Goal: Find specific page/section: Find specific page/section

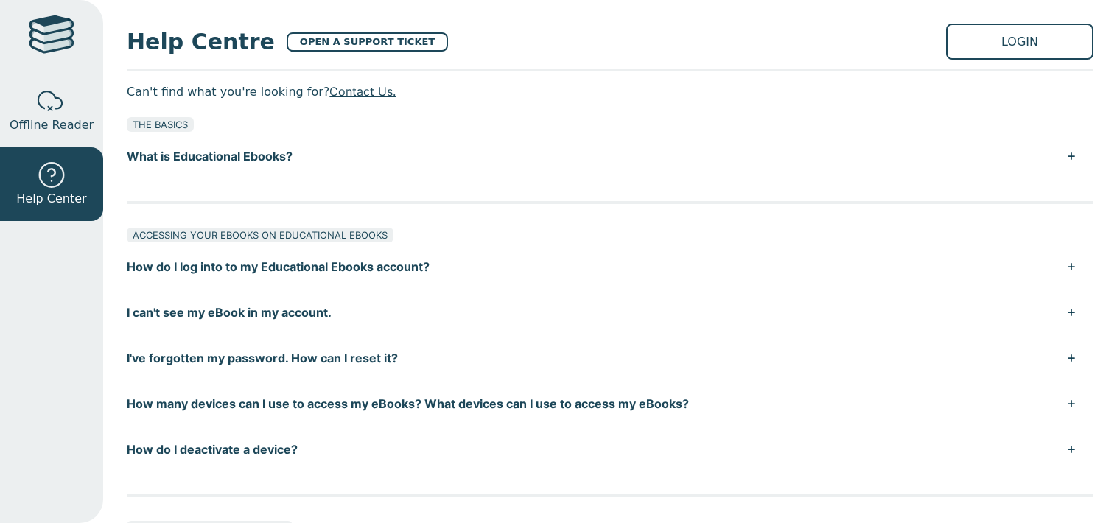
click at [60, 118] on span "Offline Reader" at bounding box center [52, 125] width 84 height 18
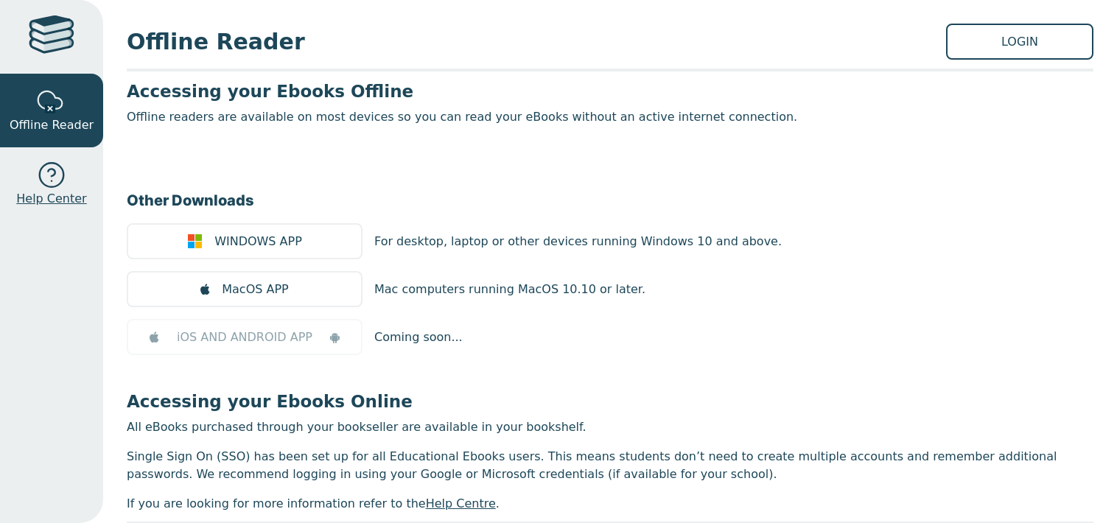
click at [57, 157] on link "Help Center" at bounding box center [51, 184] width 103 height 74
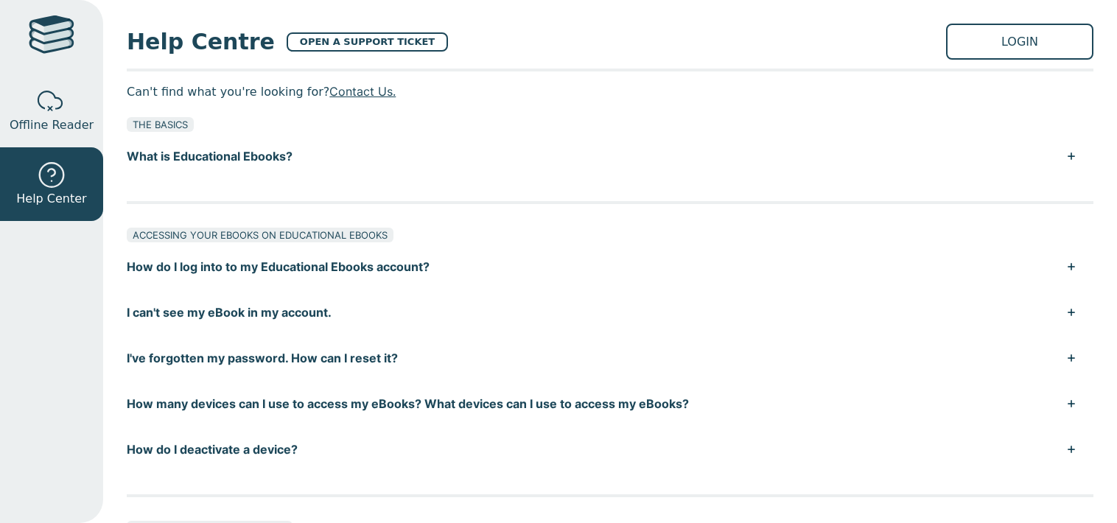
click at [1014, 36] on link "LOGIN" at bounding box center [1019, 42] width 147 height 36
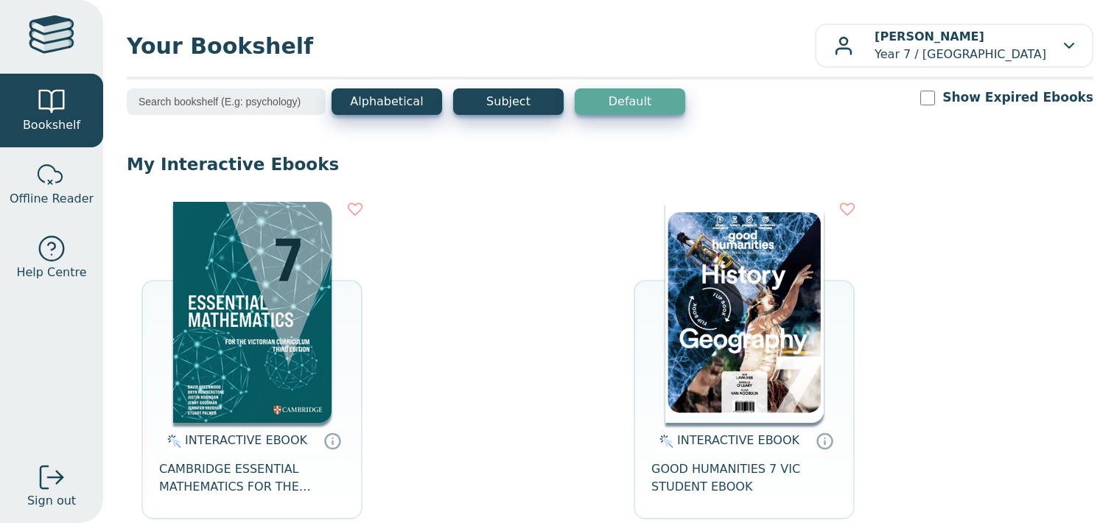
click at [277, 270] on img at bounding box center [252, 312] width 158 height 221
